Goal: Transaction & Acquisition: Obtain resource

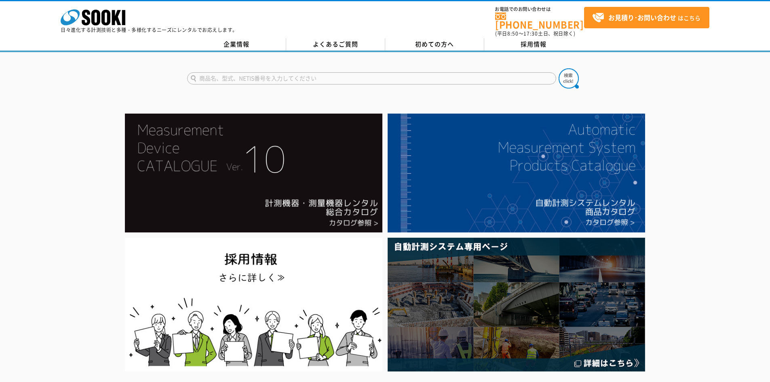
click at [297, 78] on input "text" at bounding box center [371, 78] width 369 height 12
type input "アドヒージョン"
click at [559, 68] on button at bounding box center [569, 78] width 20 height 20
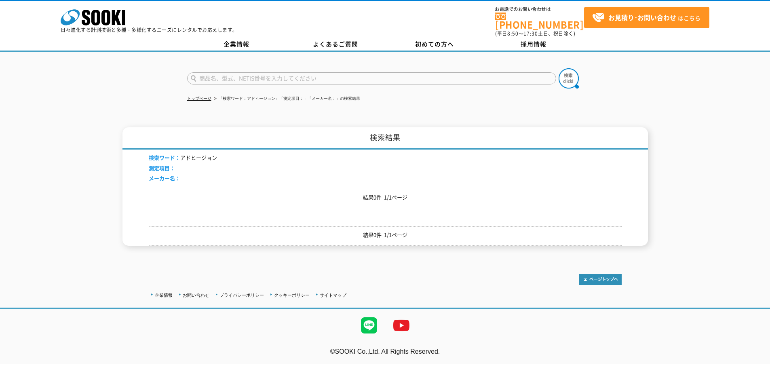
click at [198, 97] on li "トップページ" at bounding box center [199, 99] width 24 height 8
click at [203, 96] on link "トップページ" at bounding box center [199, 98] width 24 height 4
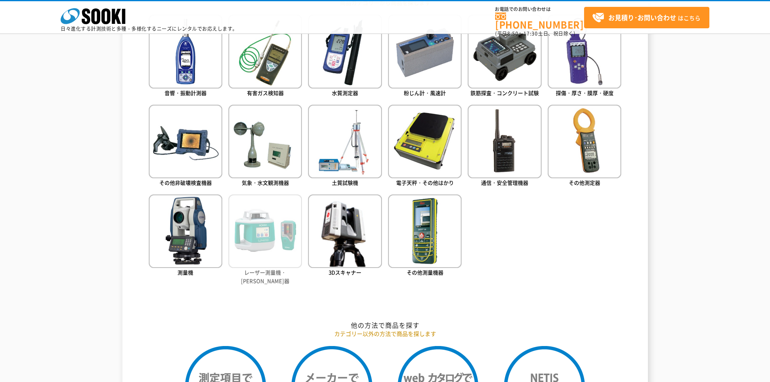
scroll to position [404, 0]
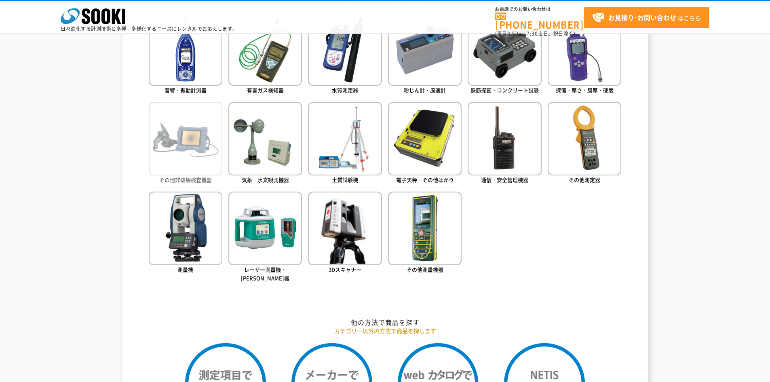
click at [208, 146] on img at bounding box center [186, 139] width 74 height 74
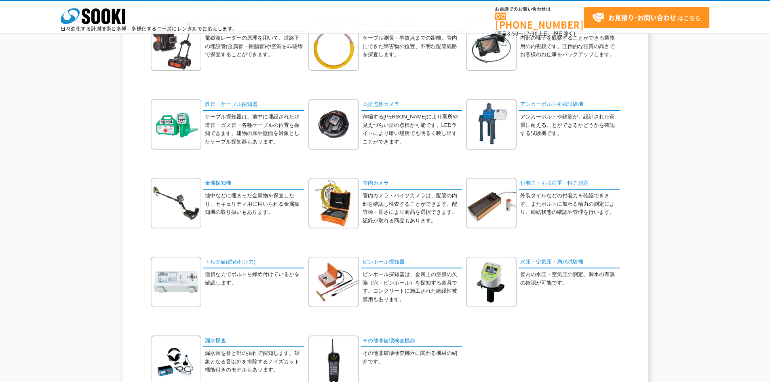
scroll to position [121, 0]
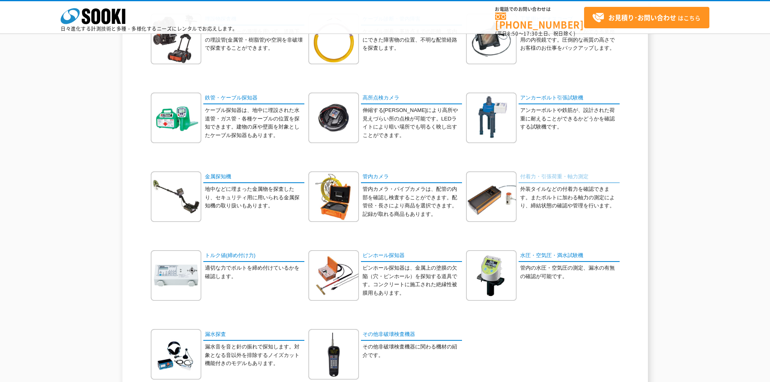
click at [575, 179] on link "付着力・引張荷重・軸力測定" at bounding box center [569, 177] width 101 height 12
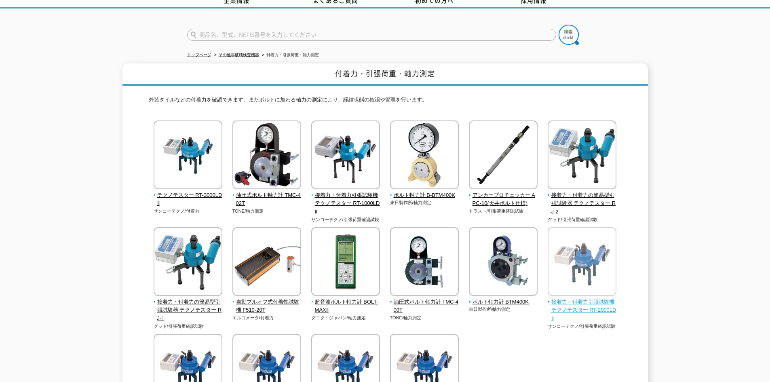
scroll to position [40, 0]
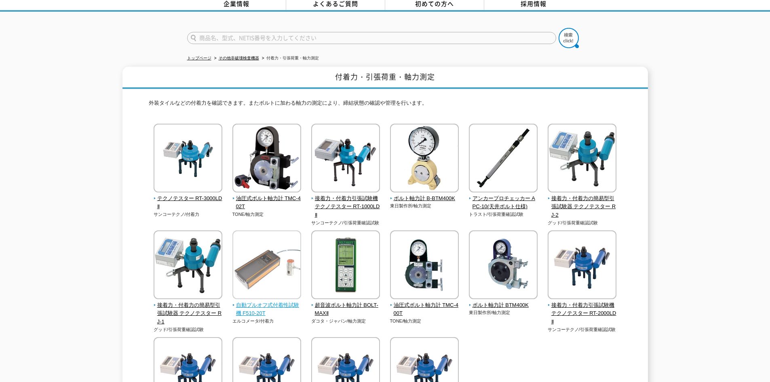
click at [265, 288] on img at bounding box center [267, 266] width 69 height 71
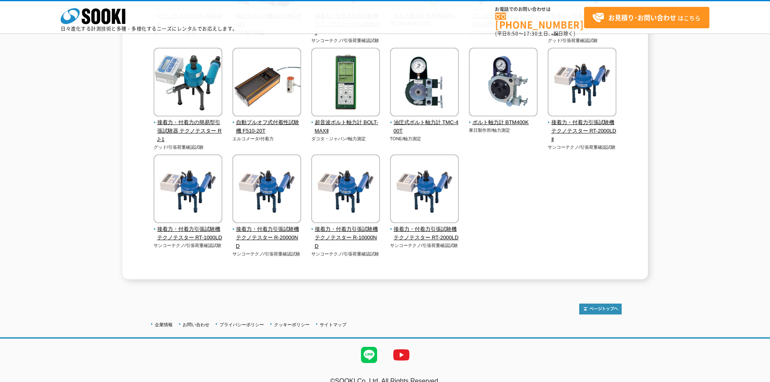
scroll to position [198, 0]
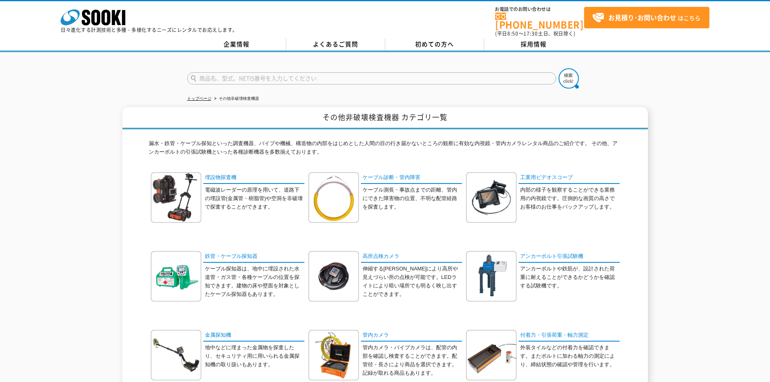
drag, startPoint x: 390, startPoint y: 149, endPoint x: 395, endPoint y: 149, distance: 5.3
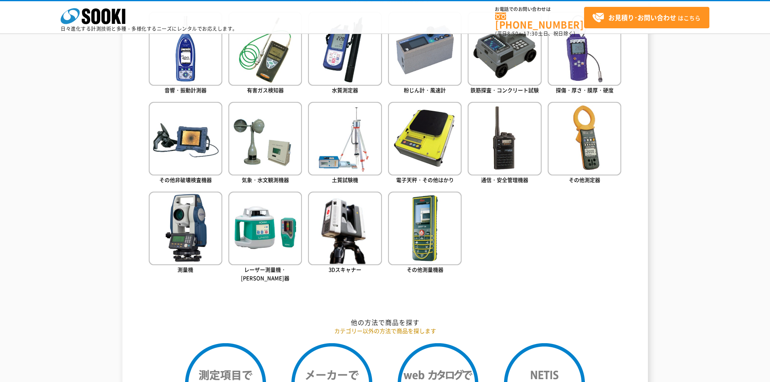
scroll to position [364, 0]
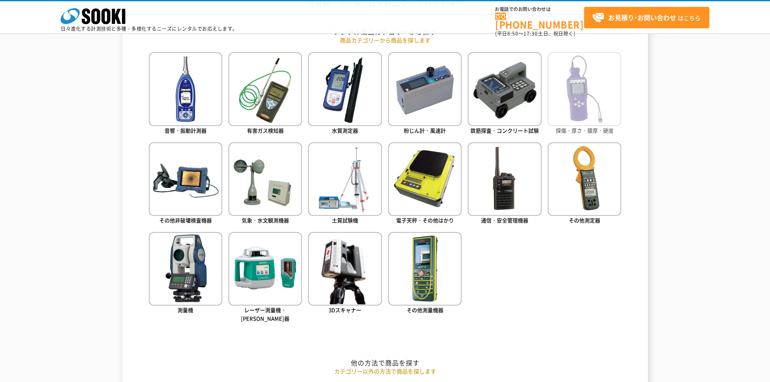
click at [605, 106] on img at bounding box center [585, 89] width 74 height 74
